Goal: Obtain resource: Obtain resource

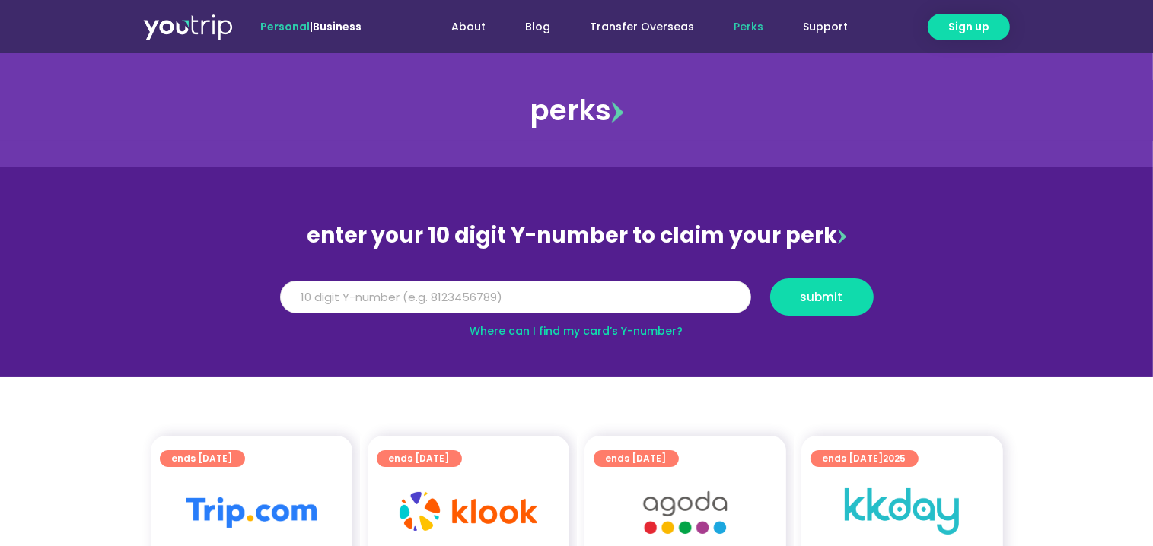
click at [314, 291] on input "Y Number" at bounding box center [515, 297] width 471 height 33
type input "8148220764"
click at [845, 300] on span "submit" at bounding box center [822, 296] width 78 height 11
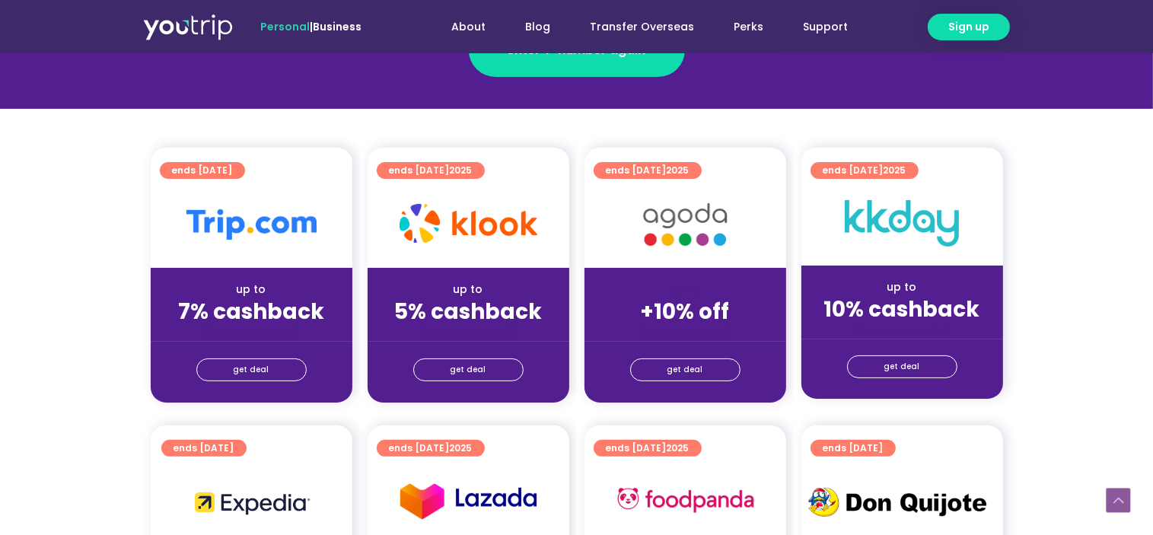
scroll to position [321, 0]
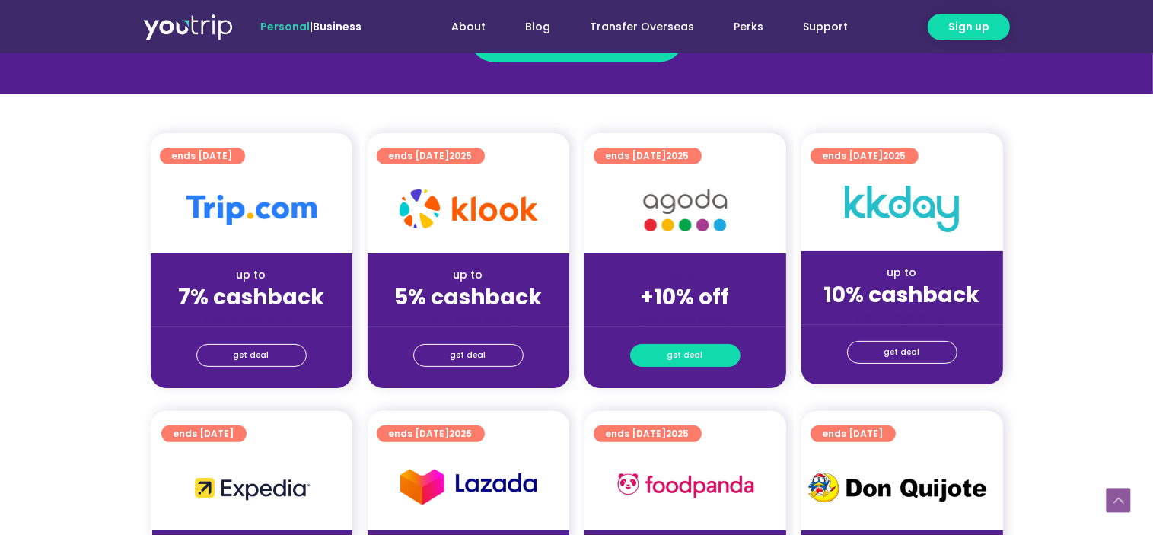
click at [689, 353] on span "get deal" at bounding box center [685, 355] width 36 height 21
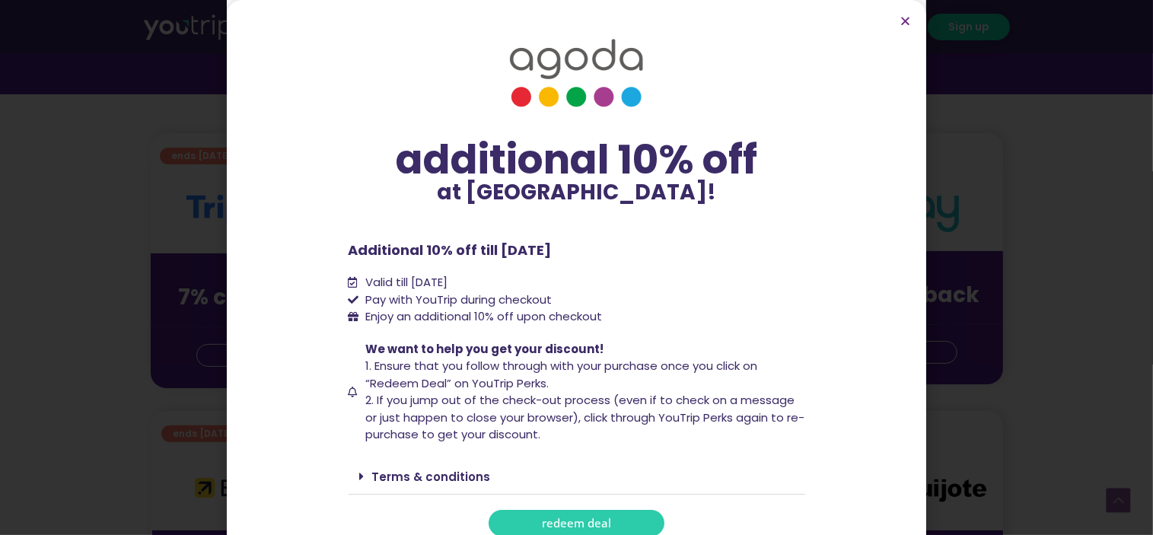
click at [560, 518] on span "redeem deal" at bounding box center [576, 522] width 69 height 11
